Goal: Complete application form: Complete application form

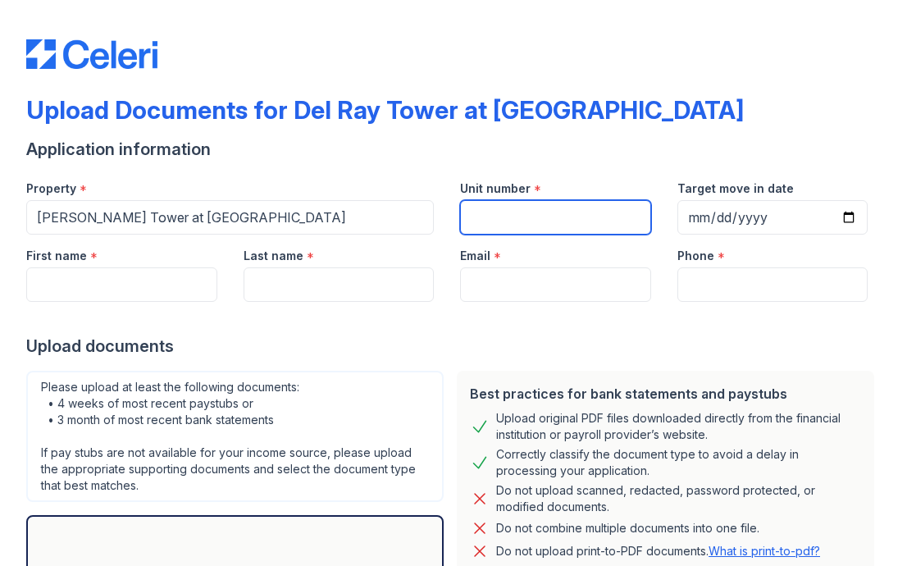
click at [496, 212] on input "Unit number" at bounding box center [555, 217] width 191 height 34
type input "511"
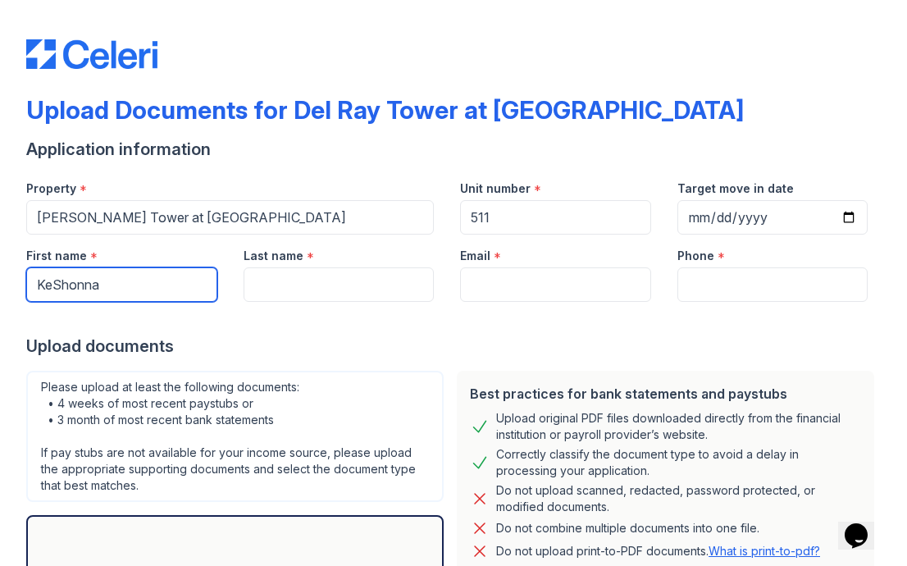
type input "KeShonna"
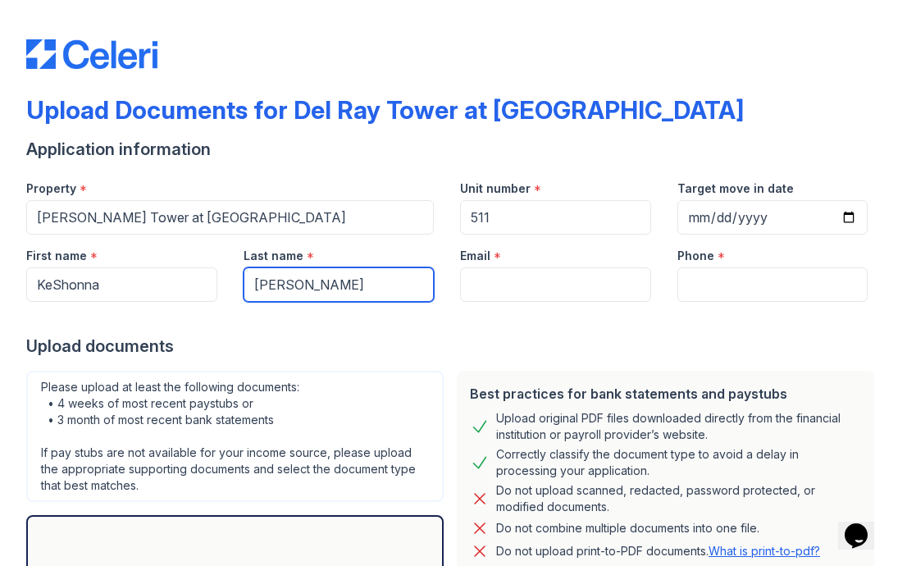
type input "[PERSON_NAME]"
click at [456, 293] on div "Email *" at bounding box center [555, 268] width 217 height 67
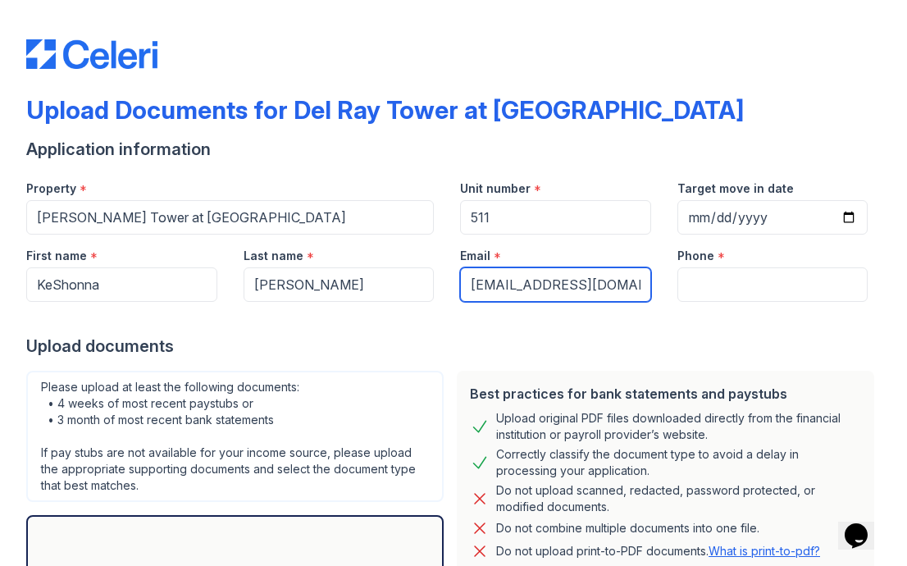
type input "[EMAIL_ADDRESS][DOMAIN_NAME]"
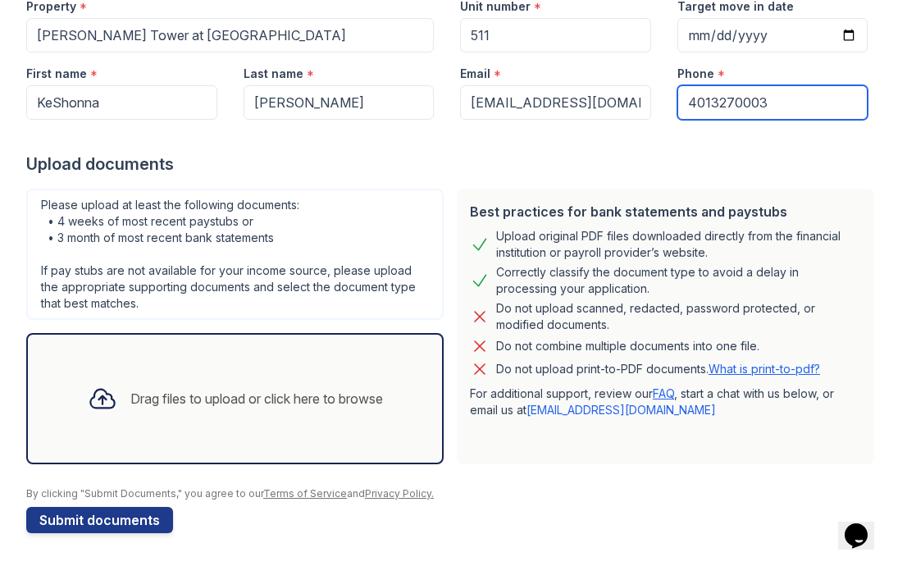
scroll to position [182, 0]
type input "4013270003"
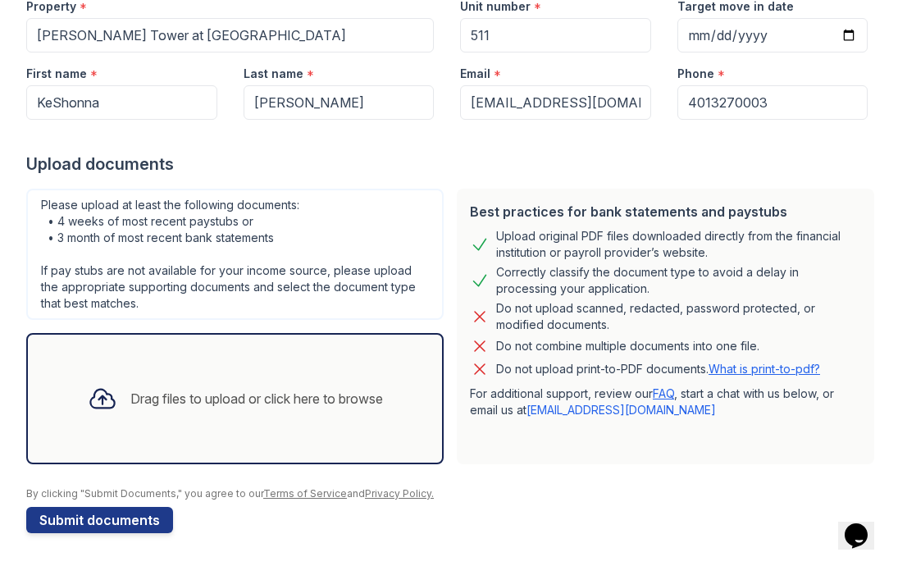
click at [368, 402] on div "Drag files to upload or click here to browse" at bounding box center [256, 399] width 253 height 20
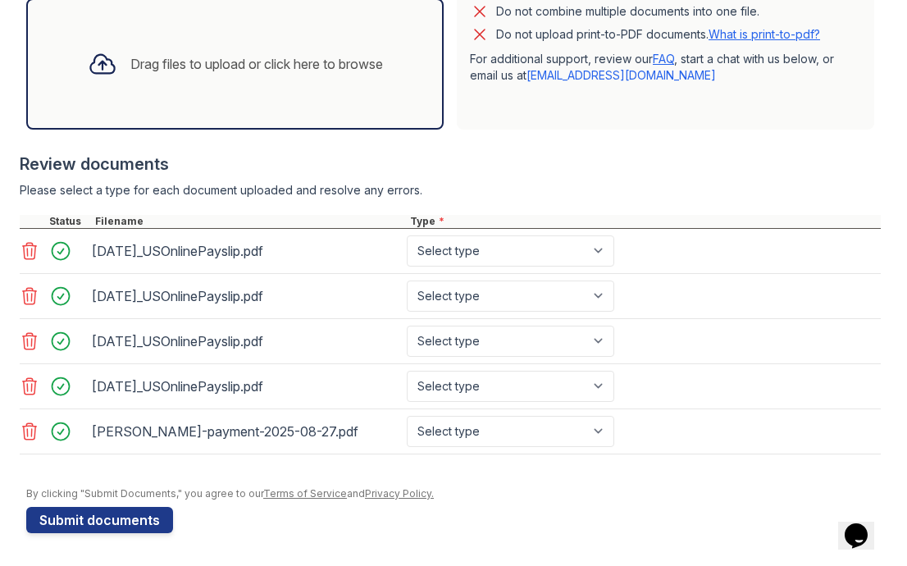
scroll to position [517, 0]
click at [148, 517] on button "Submit documents" at bounding box center [99, 520] width 147 height 26
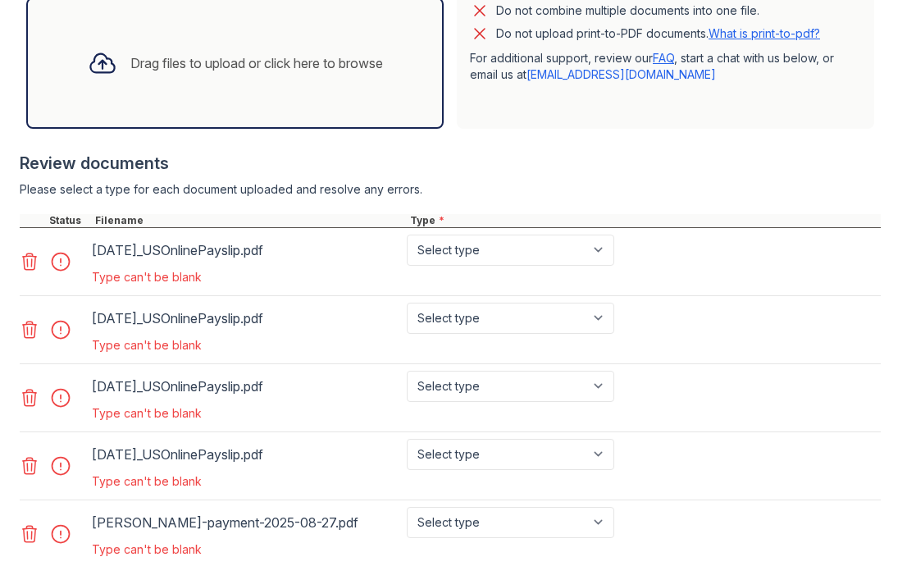
scroll to position [571, 0]
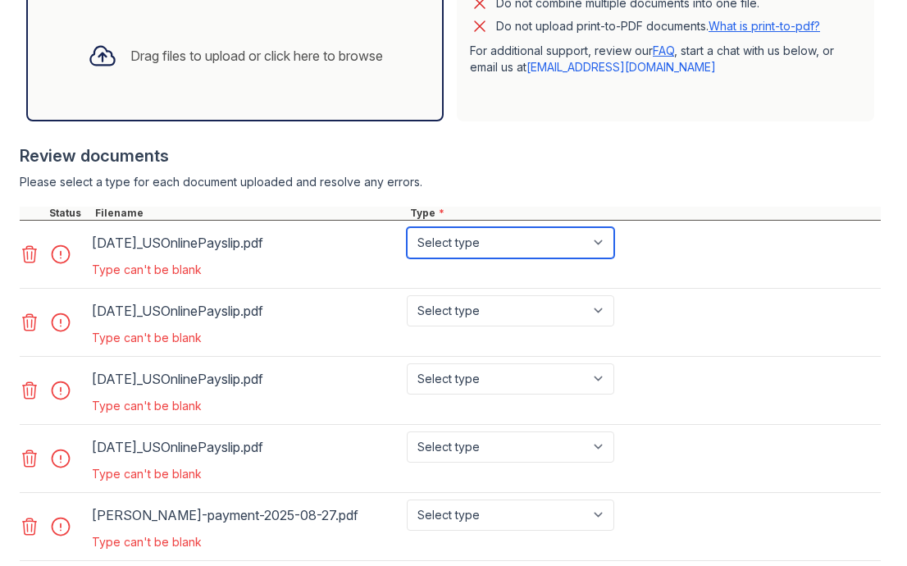
select select "paystub"
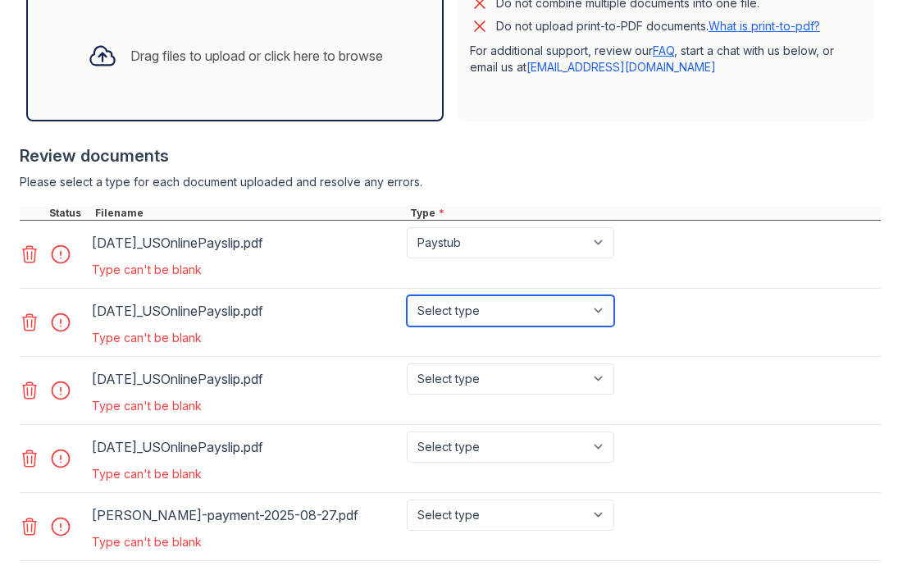
select select "paystub"
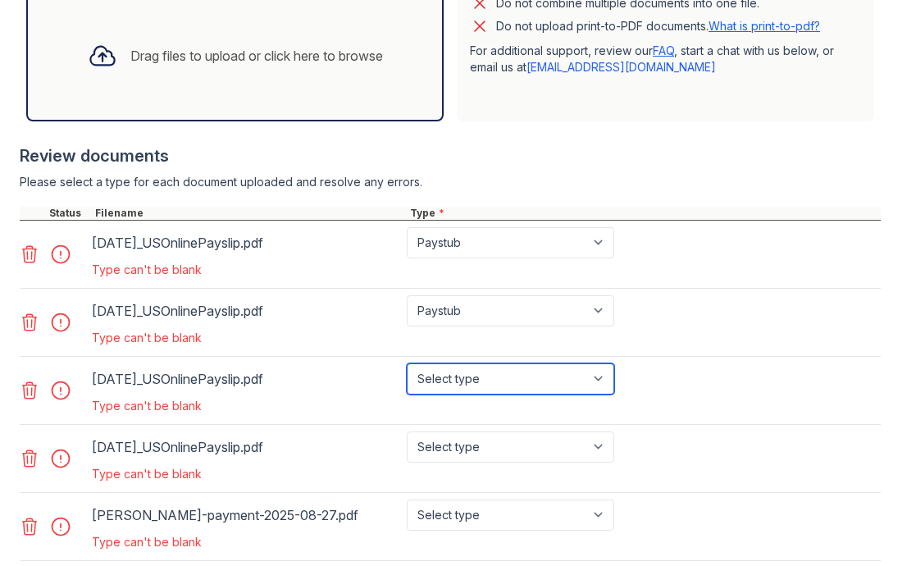
select select "paystub"
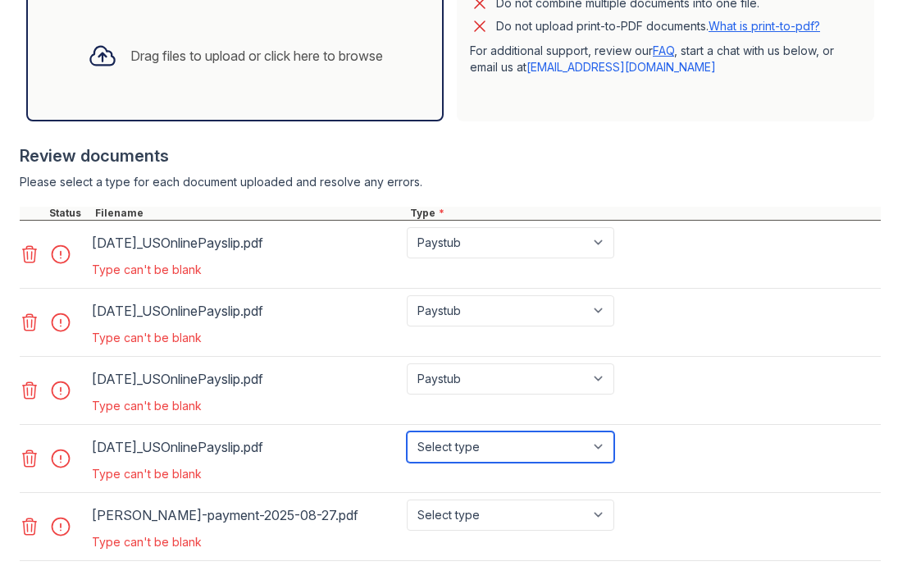
select select "paystub"
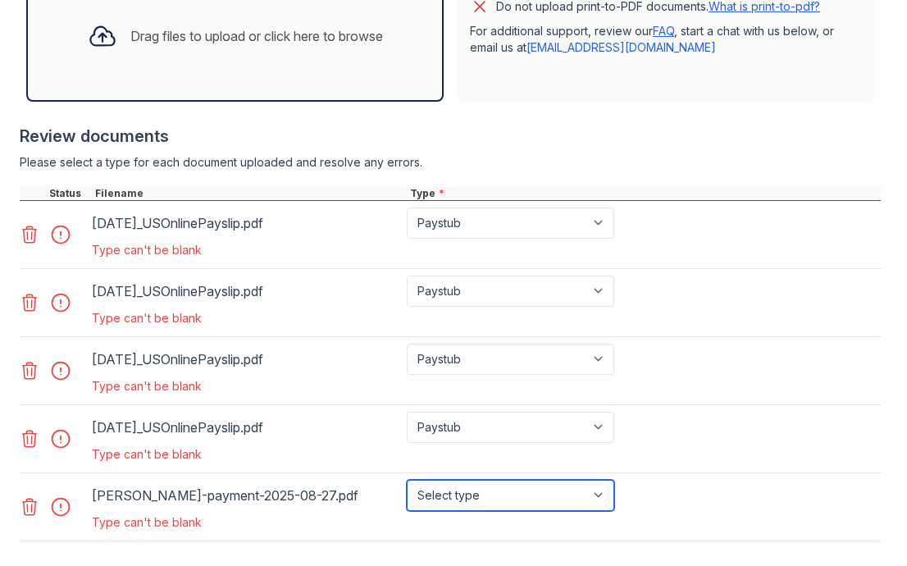
select select "paystub"
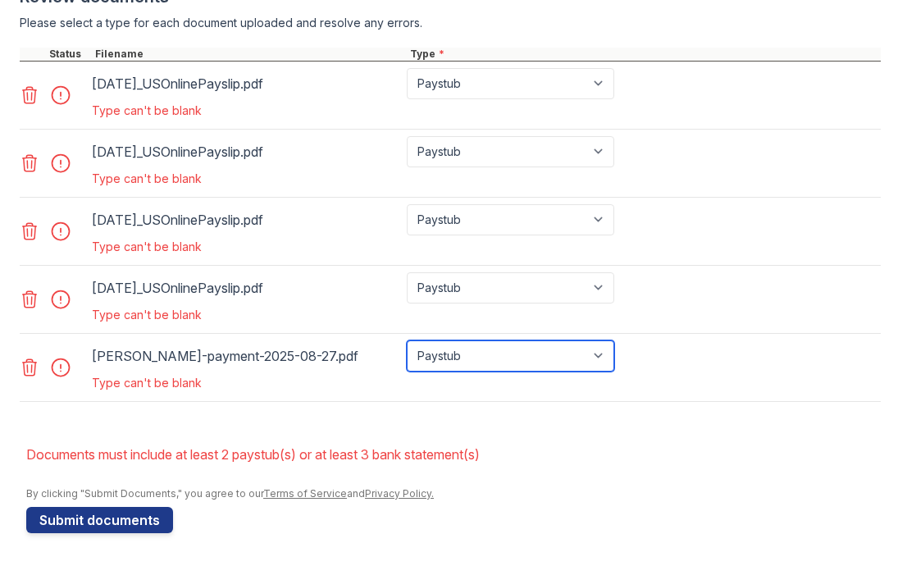
scroll to position [730, 0]
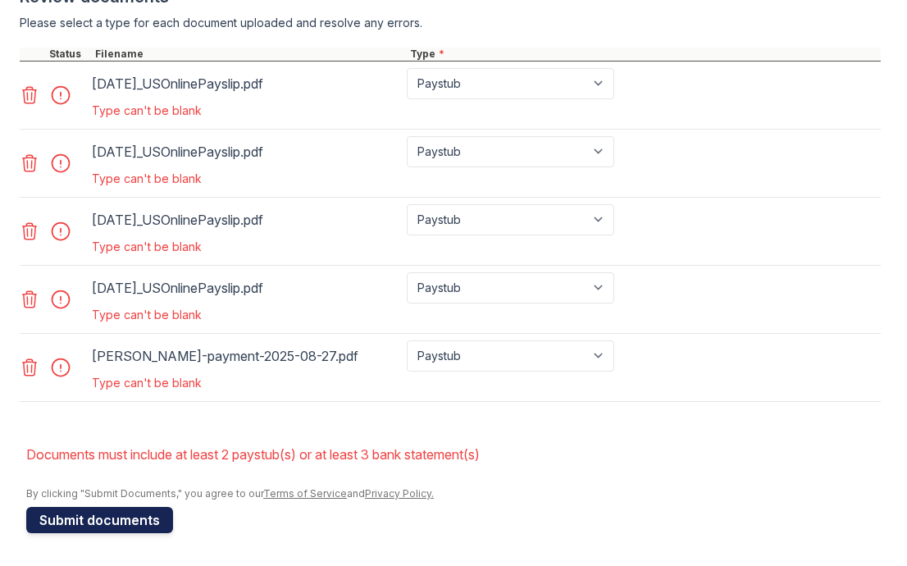
click at [144, 522] on button "Submit documents" at bounding box center [99, 520] width 147 height 26
